Goal: Check status: Check status

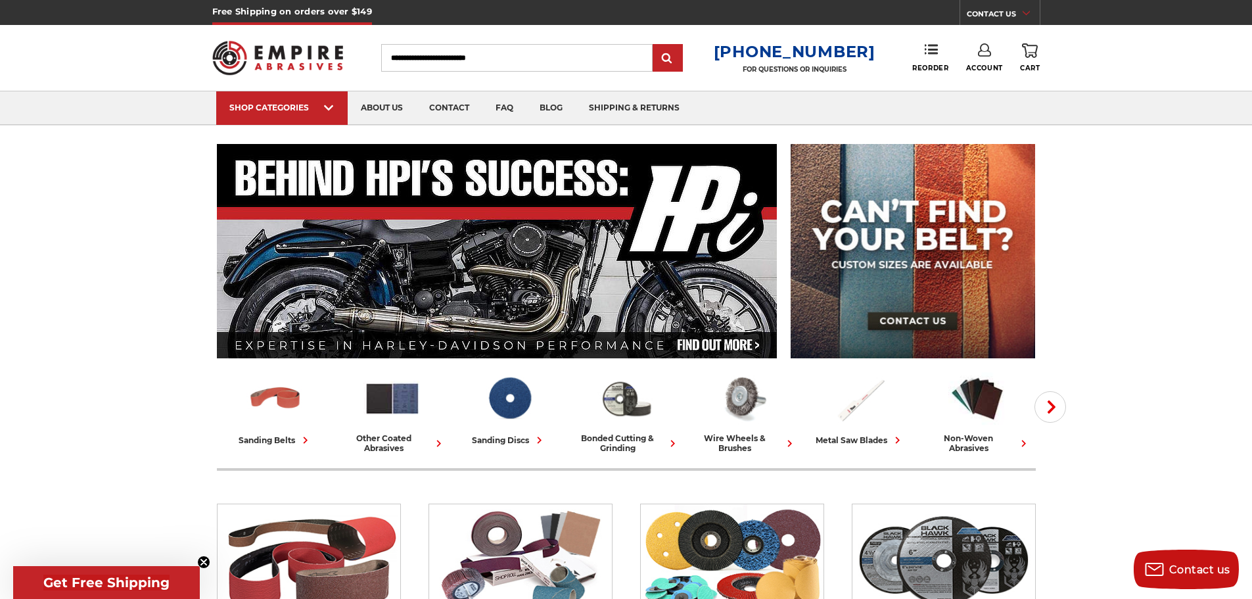
click at [988, 52] on icon at bounding box center [984, 49] width 13 height 13
click at [981, 86] on link "Account" at bounding box center [984, 85] width 94 height 25
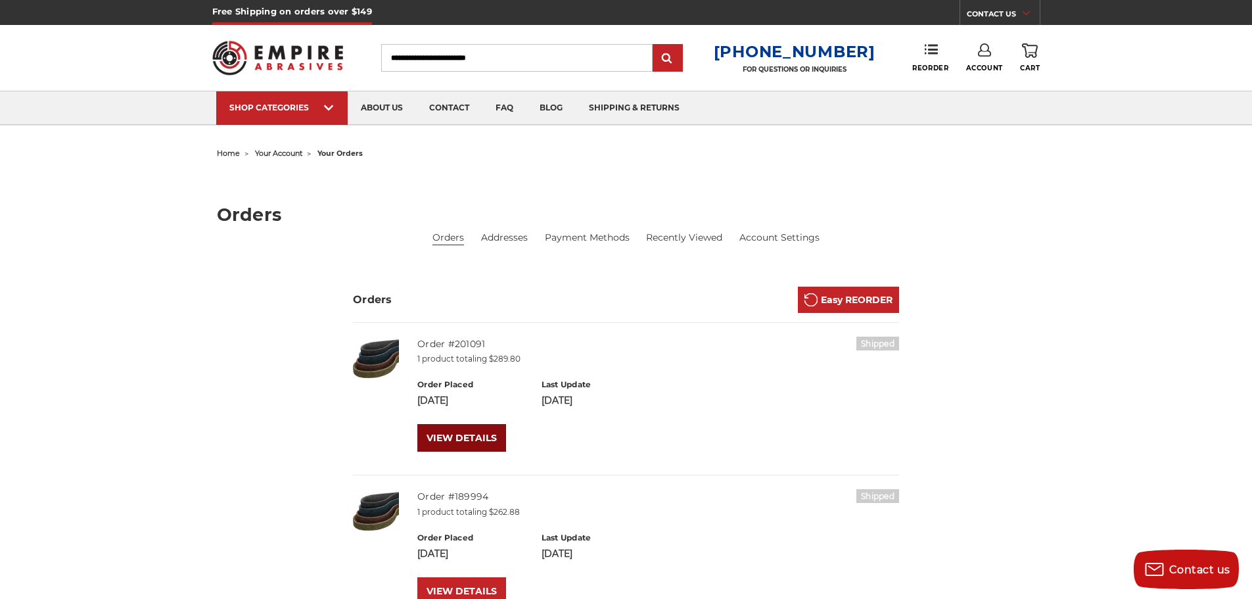
click at [479, 444] on link "VIEW DETAILS" at bounding box center [461, 438] width 89 height 28
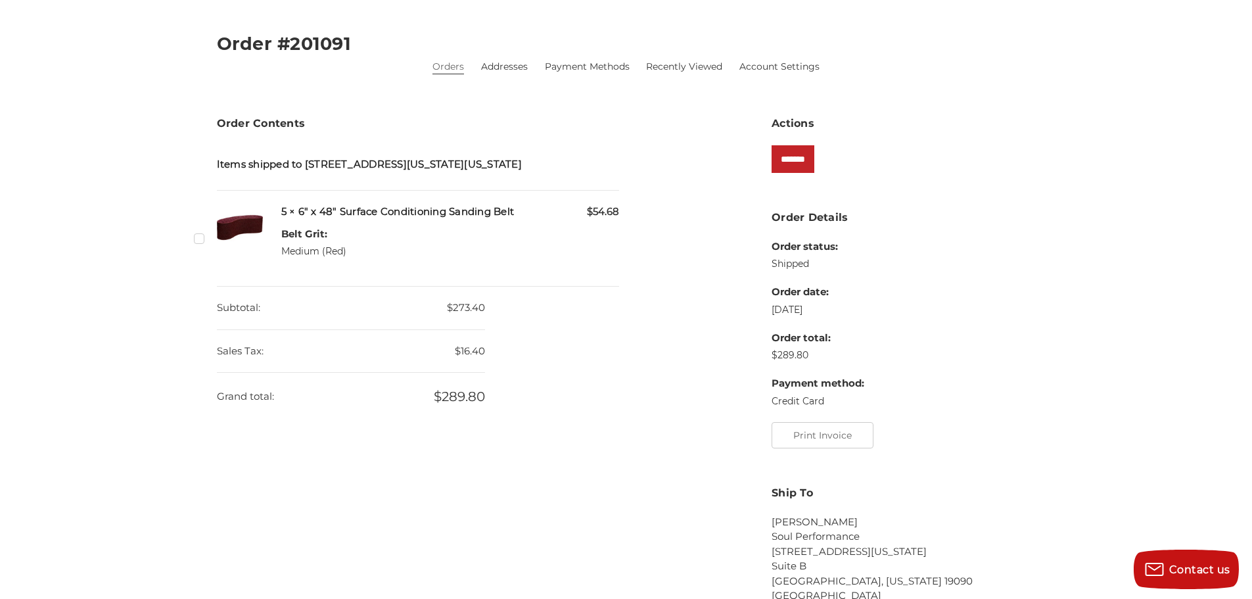
scroll to position [219, 0]
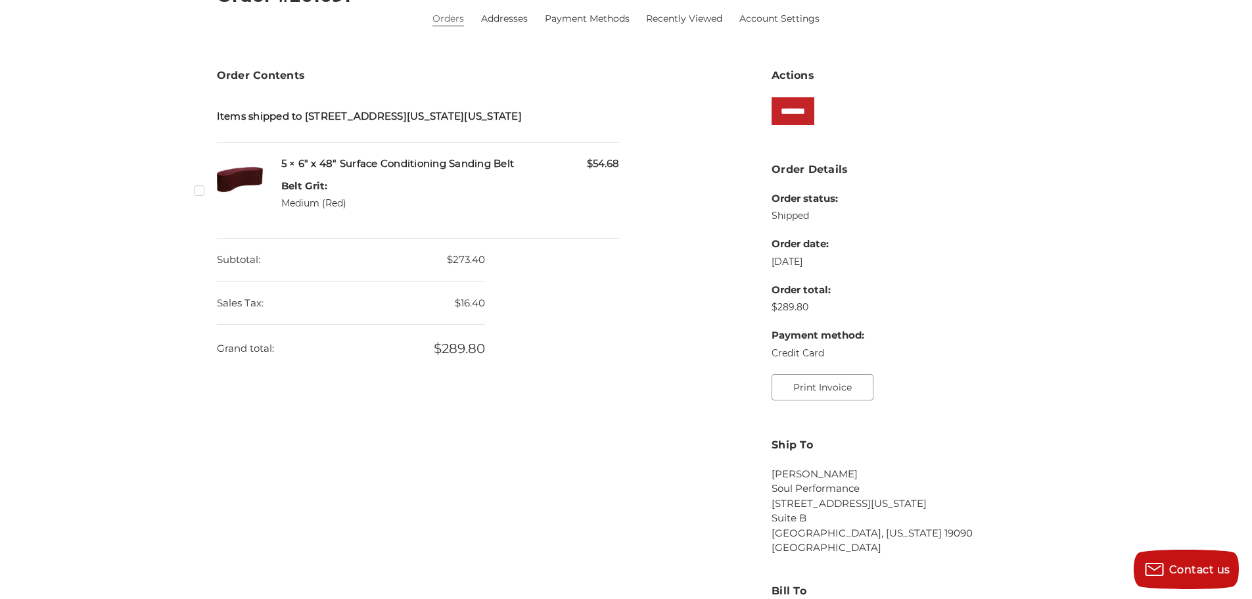
click at [824, 398] on button "Print Invoice" at bounding box center [822, 387] width 102 height 26
